Goal: Task Accomplishment & Management: Use online tool/utility

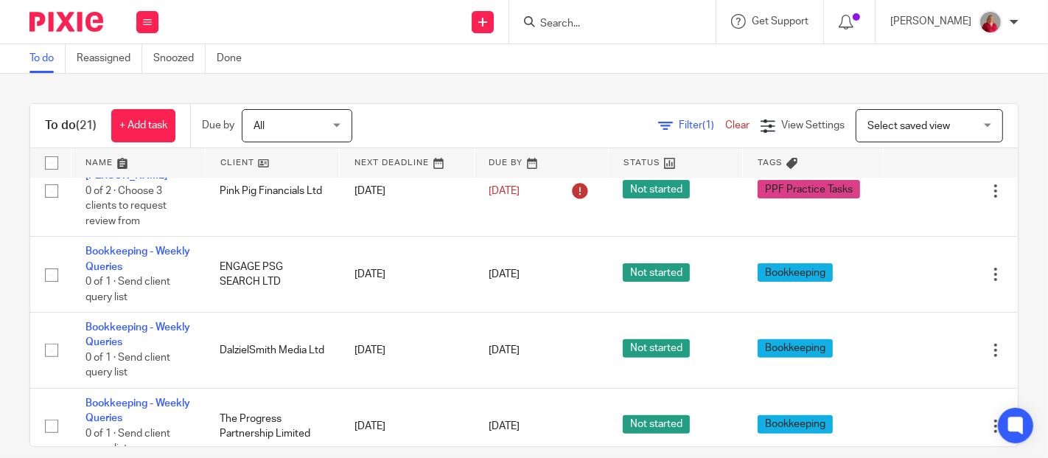
scroll to position [307, 0]
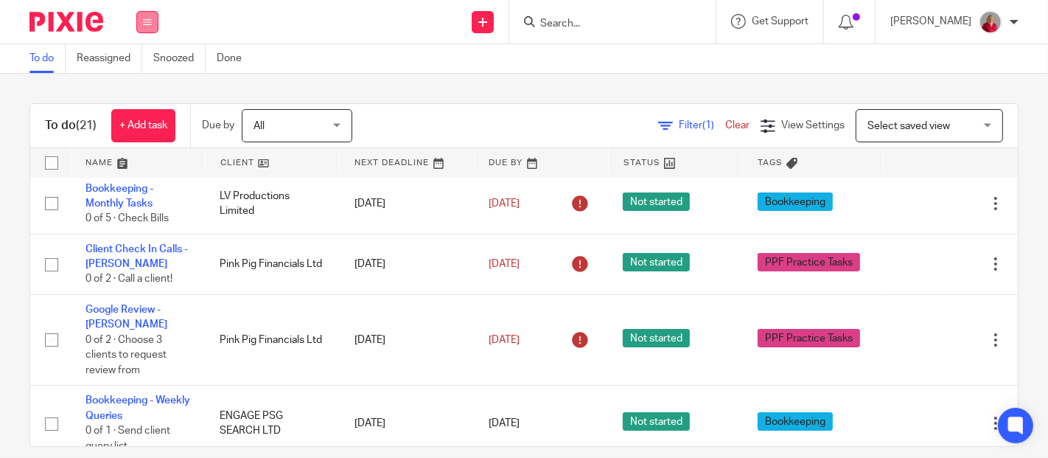
click at [148, 21] on icon at bounding box center [147, 22] width 9 height 9
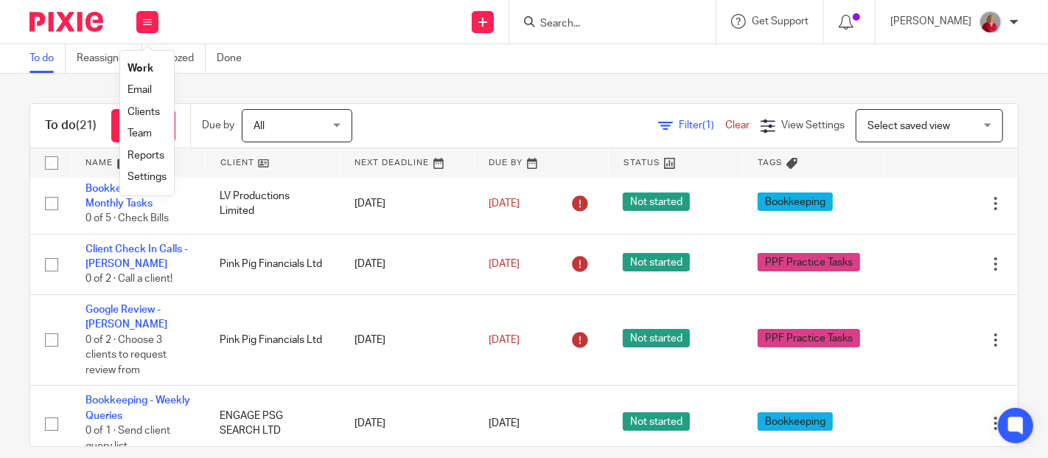
click at [150, 64] on link "Work" at bounding box center [141, 68] width 26 height 10
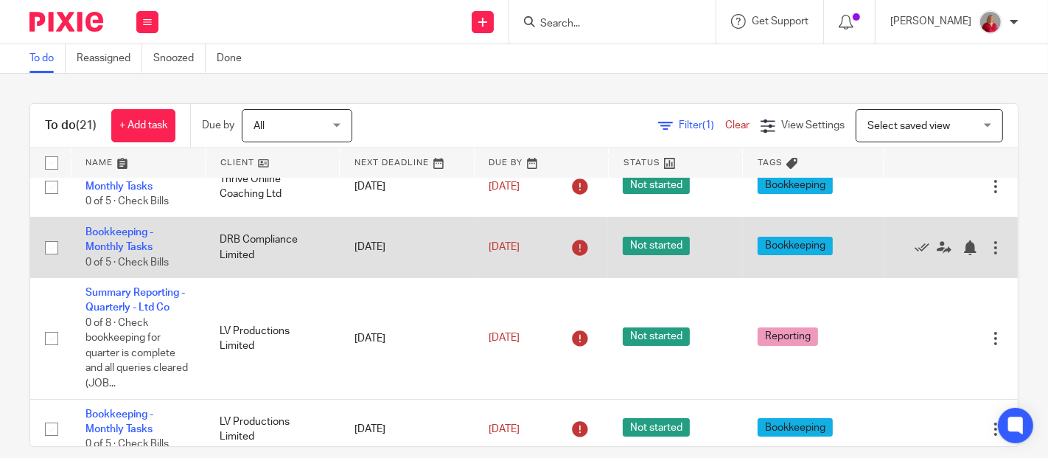
scroll to position [164, 0]
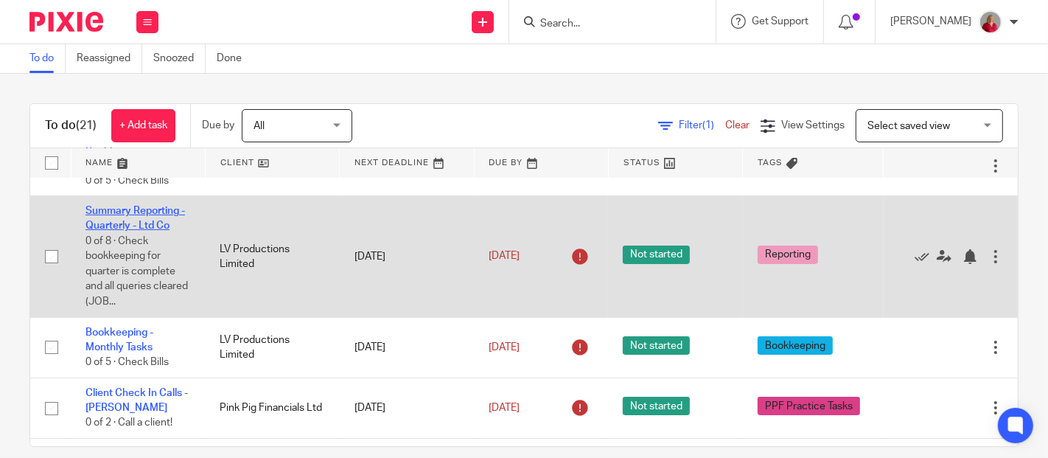
click at [133, 212] on link "Summary Reporting - Quarterly - Ltd Co" at bounding box center [135, 218] width 100 height 25
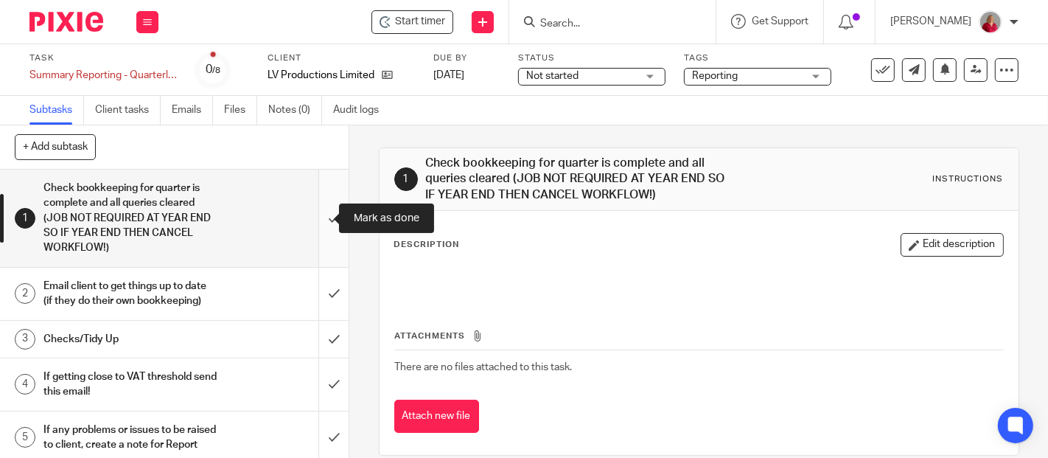
click at [313, 214] on input "submit" at bounding box center [174, 218] width 349 height 97
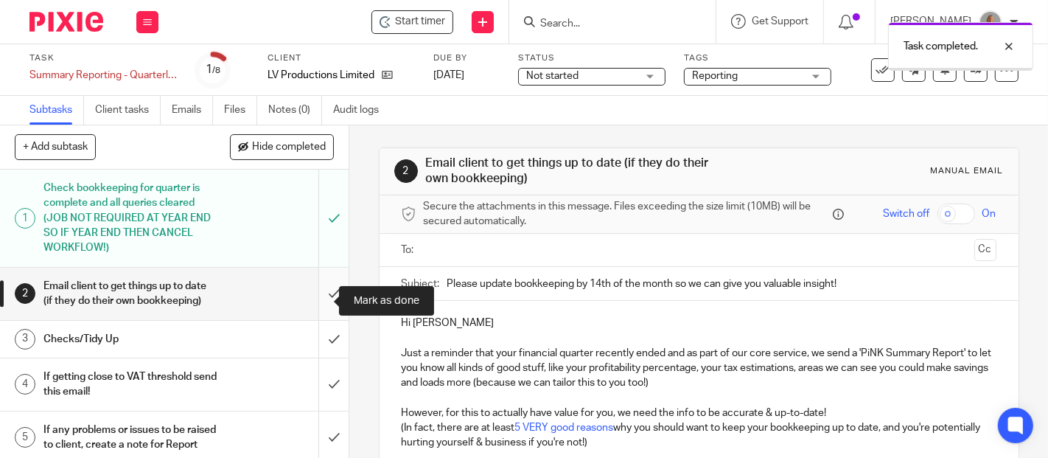
click at [321, 303] on input "submit" at bounding box center [174, 294] width 349 height 52
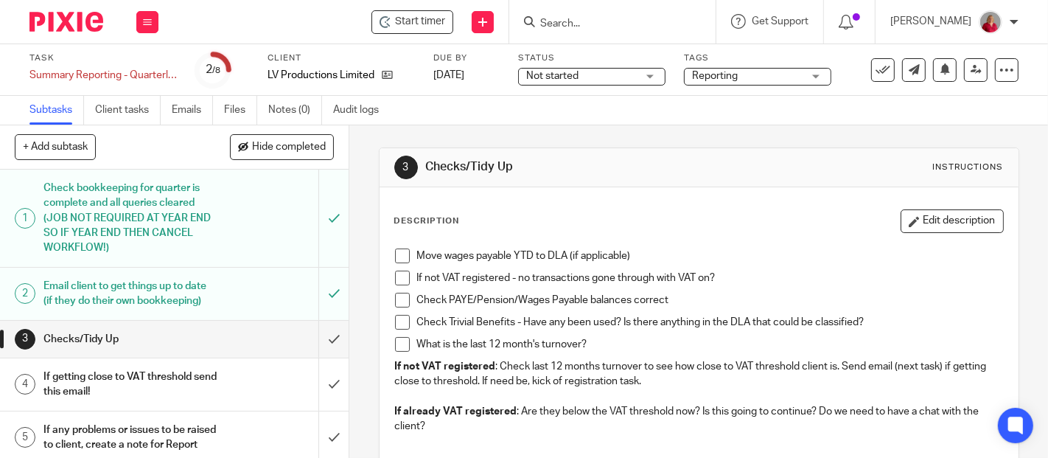
click at [399, 256] on span at bounding box center [402, 255] width 15 height 15
click at [399, 277] on span at bounding box center [402, 277] width 15 height 15
click at [395, 297] on span at bounding box center [402, 300] width 15 height 15
click at [400, 318] on span at bounding box center [402, 322] width 15 height 15
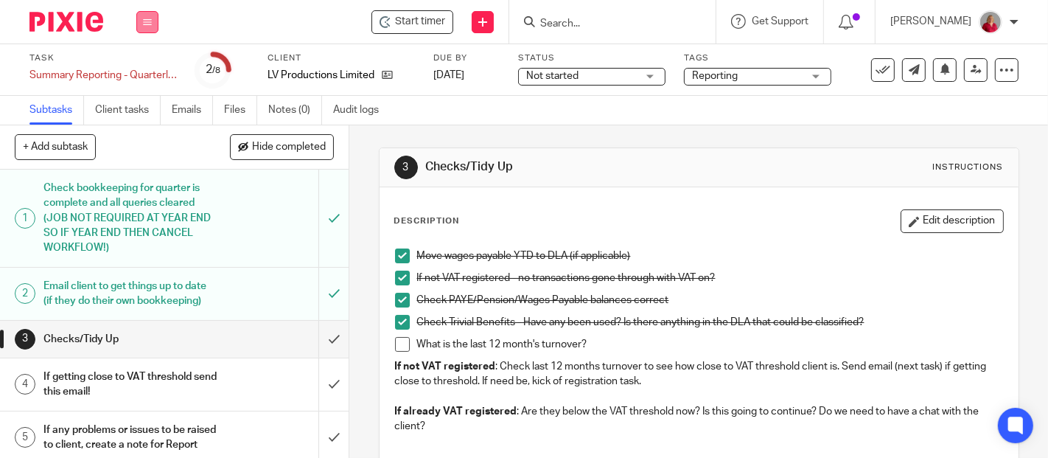
click at [145, 22] on icon at bounding box center [147, 22] width 9 height 9
click at [138, 64] on link "Work" at bounding box center [141, 68] width 26 height 10
